Goal: Transaction & Acquisition: Purchase product/service

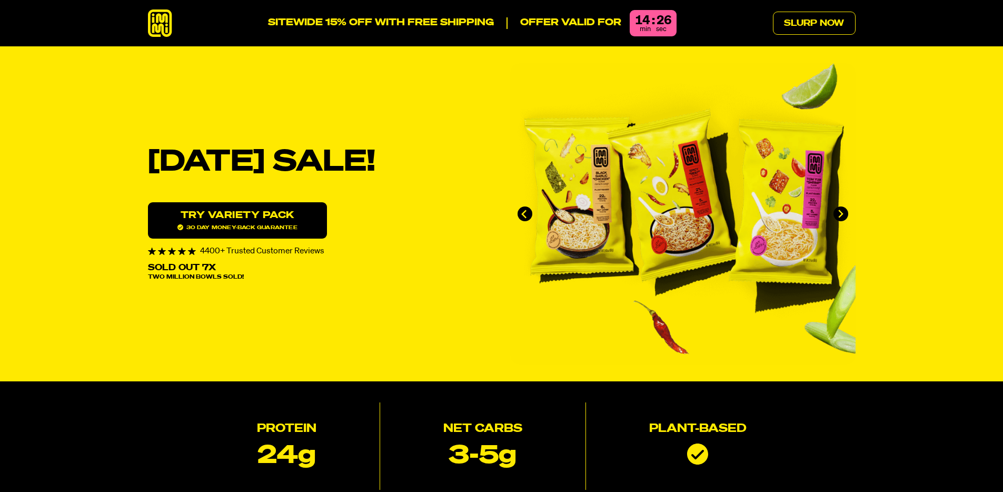
click at [256, 223] on link "Try variety Pack 30 day money-back guarantee" at bounding box center [237, 220] width 179 height 36
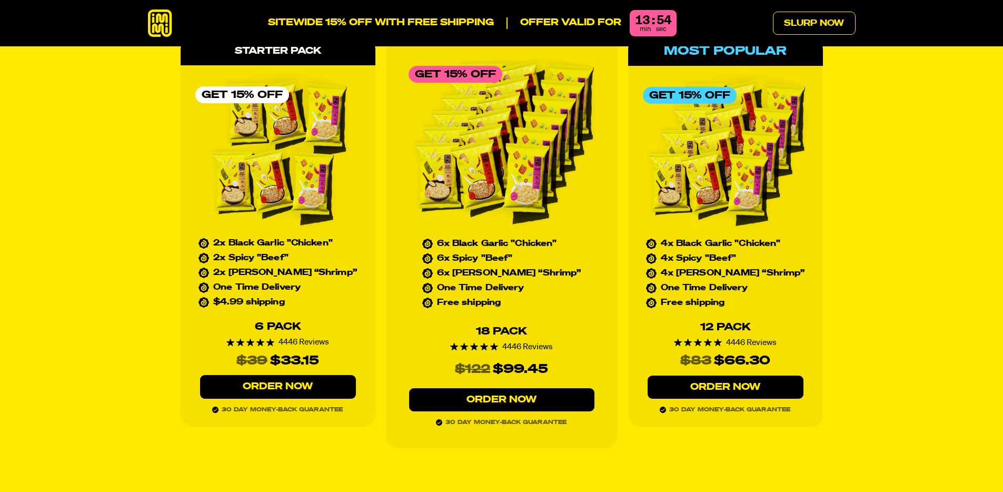
scroll to position [4658, 0]
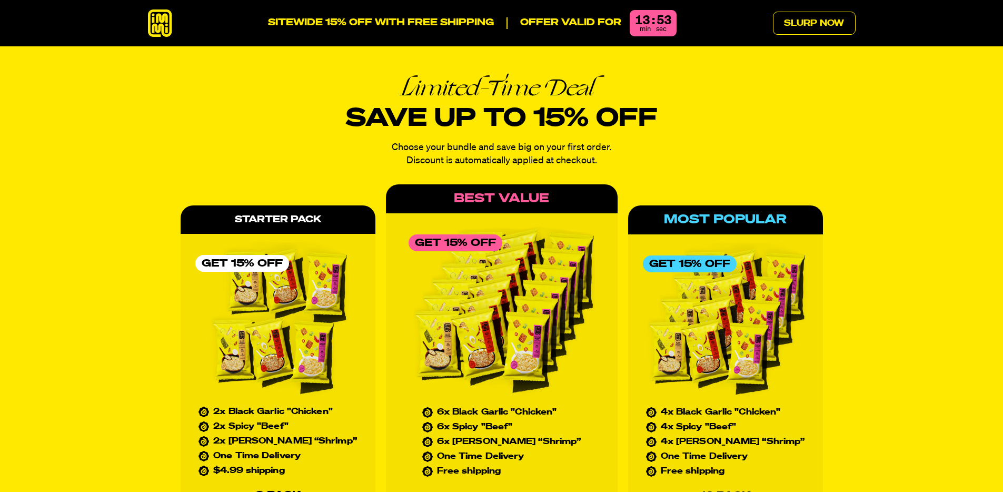
click at [275, 321] on img at bounding box center [277, 321] width 165 height 158
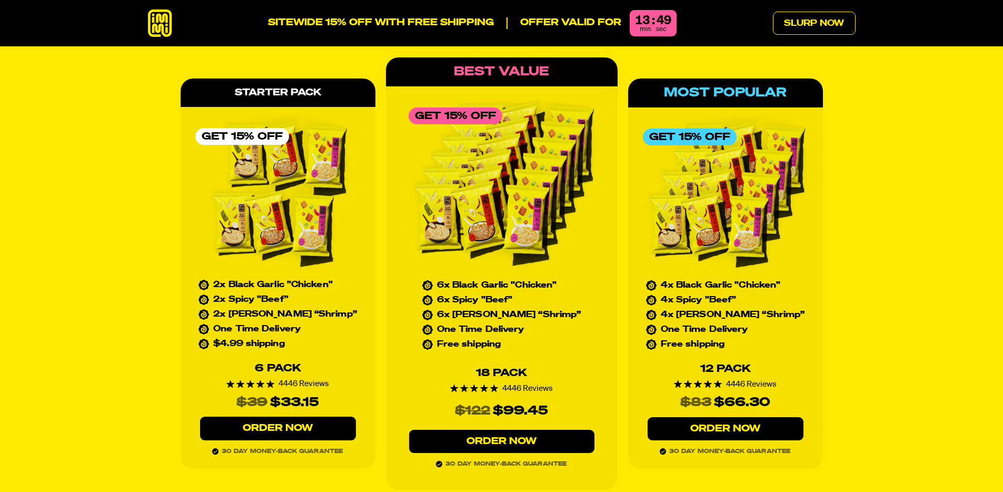
click at [274, 416] on link "Order Now" at bounding box center [278, 428] width 156 height 24
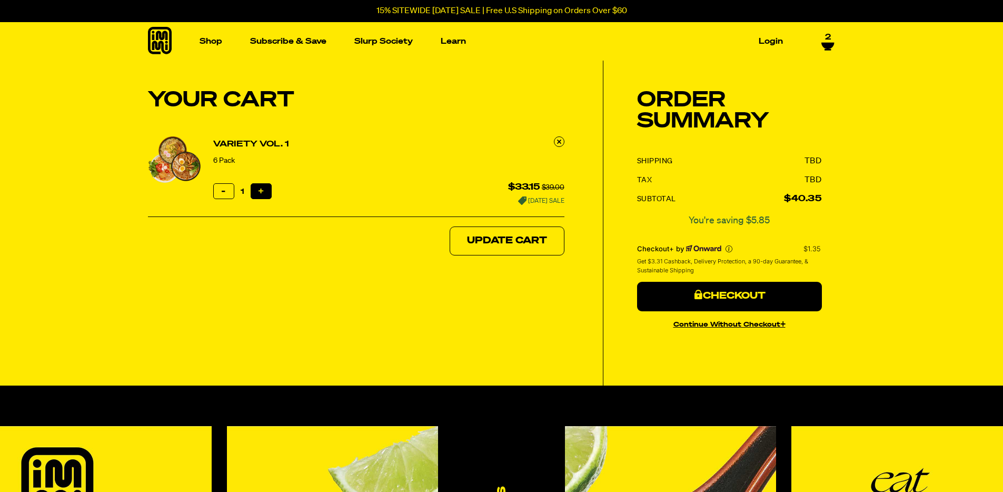
click at [259, 190] on icon "button" at bounding box center [261, 190] width 5 height 5
type input "2"
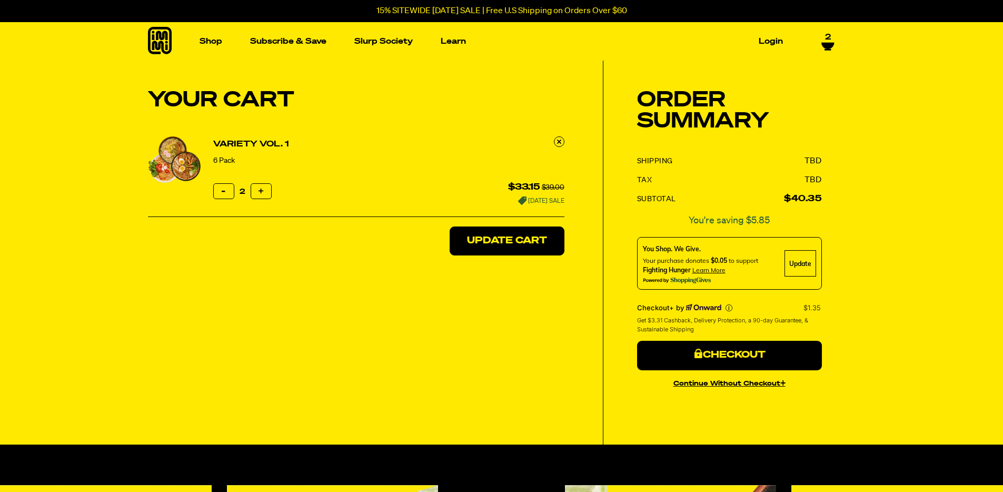
click at [509, 228] on button "Update Cart" at bounding box center [507, 240] width 115 height 29
